Goal: Transaction & Acquisition: Register for event/course

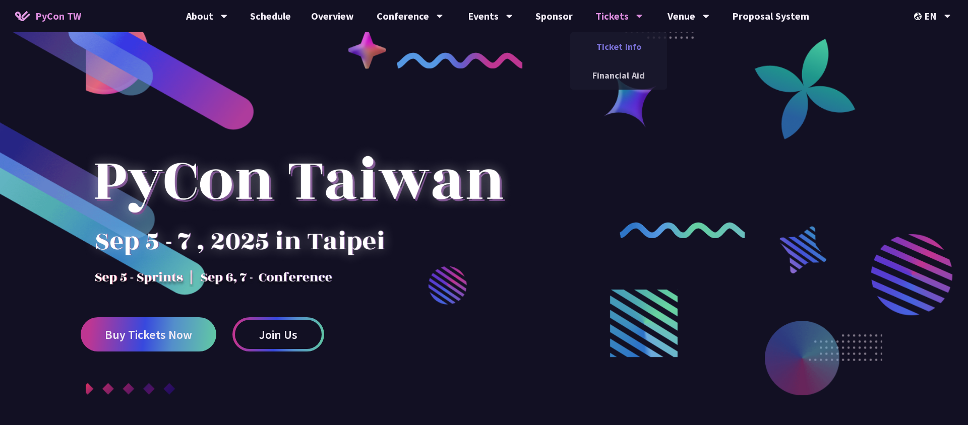
click at [624, 45] on link "Ticket Info" at bounding box center [618, 47] width 97 height 24
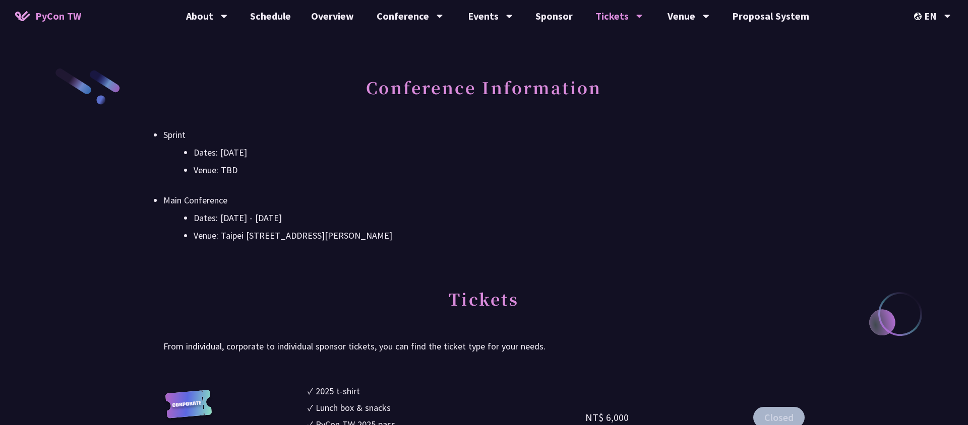
scroll to position [553, 0]
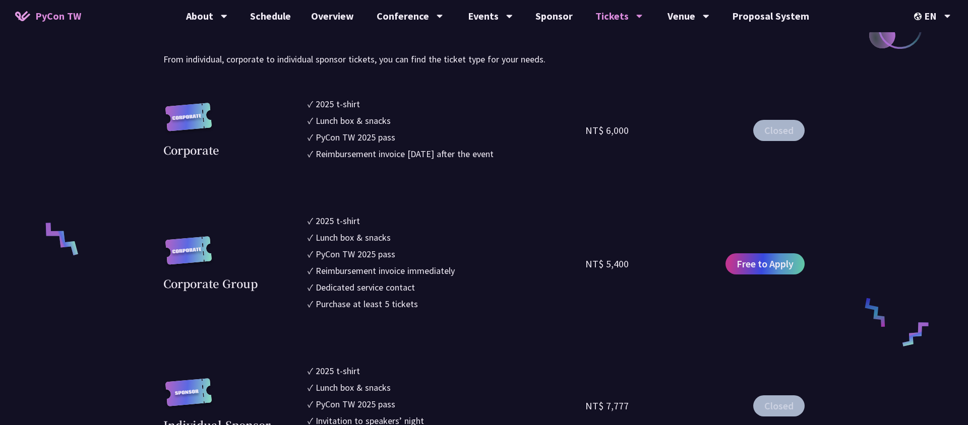
drag, startPoint x: 490, startPoint y: 116, endPoint x: 524, endPoint y: 160, distance: 55.7
click at [524, 160] on ul "✓ 2025 t-shirt ✓ Lunch box & snacks ✓ PyCon TW 2025 pass ✓ Reimbursement invoic…" at bounding box center [446, 130] width 278 height 67
click at [524, 160] on li "✓ Reimbursement invoice [DATE] after the event" at bounding box center [446, 154] width 278 height 14
click at [745, 262] on span "Free to Apply" at bounding box center [764, 264] width 57 height 15
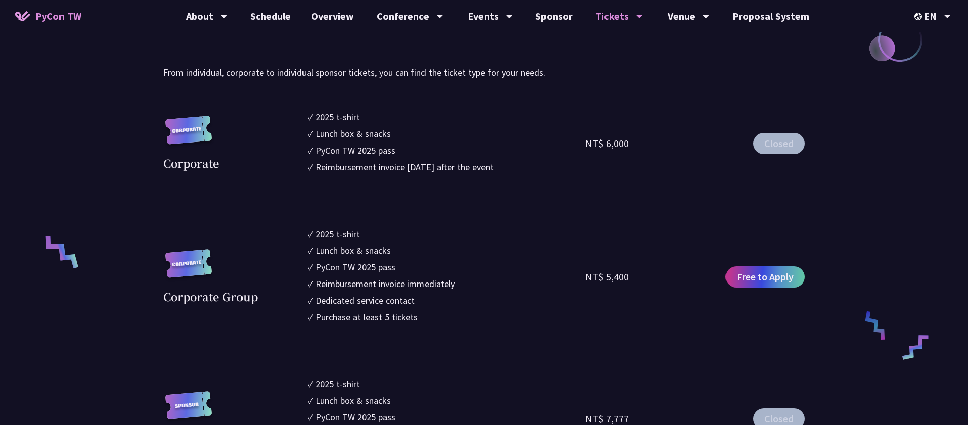
scroll to position [464, 0]
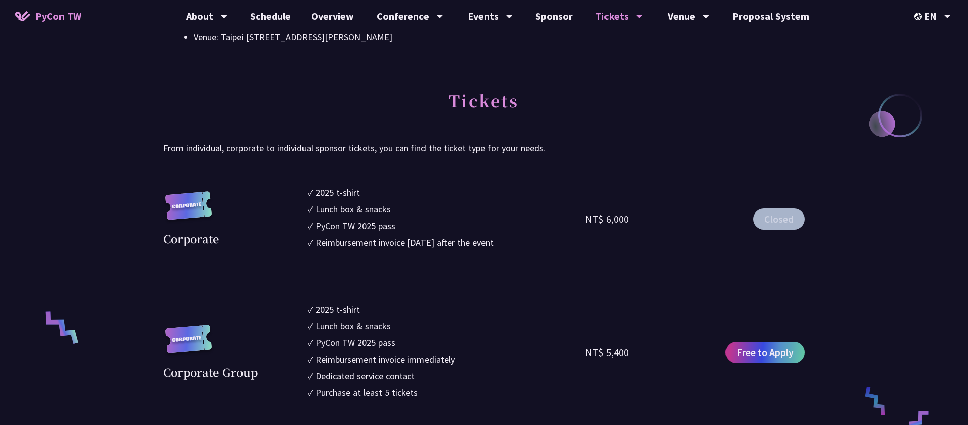
click at [766, 224] on button "Closed" at bounding box center [778, 219] width 51 height 21
click at [937, 78] on div "中文" at bounding box center [932, 76] width 60 height 24
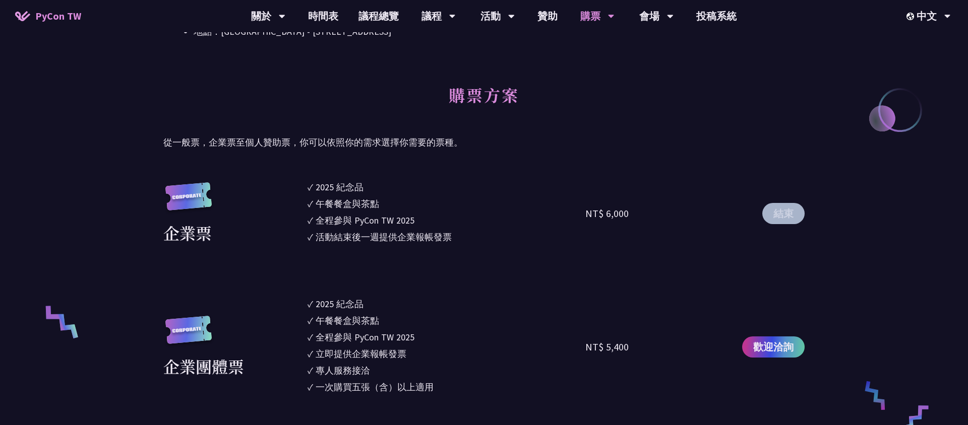
scroll to position [510, 0]
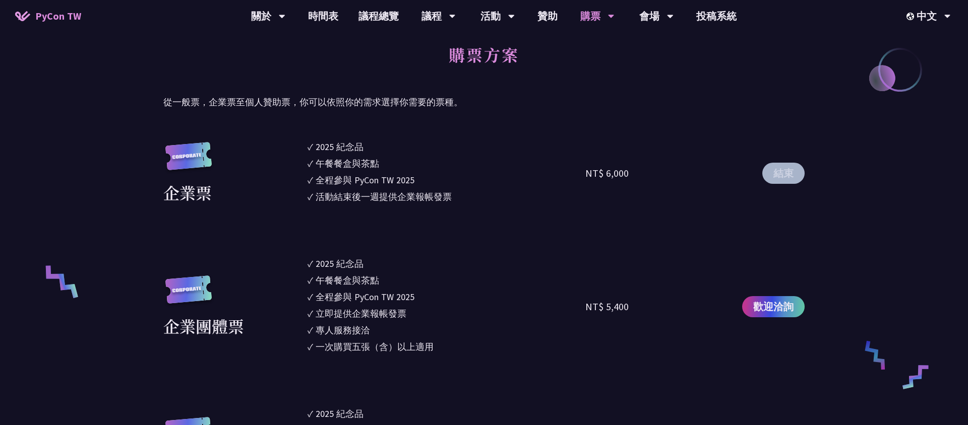
click at [770, 179] on button "結束" at bounding box center [783, 173] width 42 height 21
